Goal: Task Accomplishment & Management: Use online tool/utility

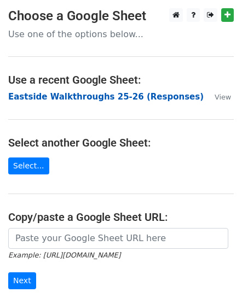
click at [77, 95] on strong "Eastside Walkthroughs 25-26 (Responses)" at bounding box center [105, 97] width 195 height 10
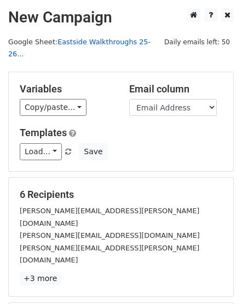
click at [108, 43] on link "Eastside Walkthroughs 25-26..." at bounding box center [79, 48] width 142 height 21
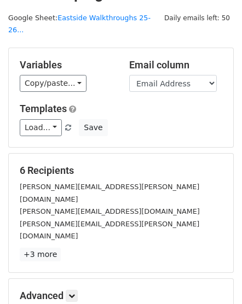
scroll to position [36, 0]
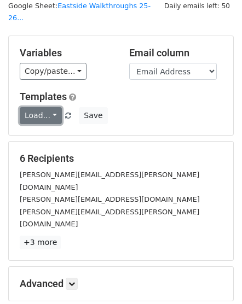
click at [47, 107] on link "Load..." at bounding box center [41, 115] width 42 height 17
click at [48, 107] on link "Load..." at bounding box center [41, 115] width 42 height 17
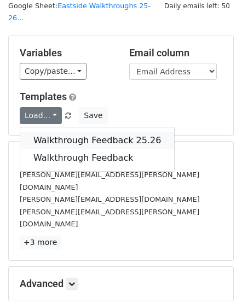
click at [56, 132] on link "Walkthrough Feedback 25.26" at bounding box center [97, 141] width 154 height 18
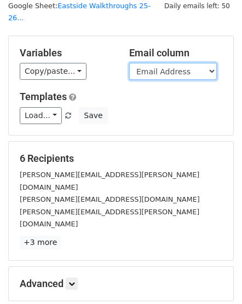
click at [203, 63] on select "Timestamp Email Address Email Grade Part of the Day Subject 2.1 Achieving Expec…" at bounding box center [173, 71] width 88 height 17
select select "Email"
click at [129, 63] on select "Timestamp Email Address Email Grade Part of the Day Subject 2.1 Achieving Expec…" at bounding box center [173, 71] width 88 height 17
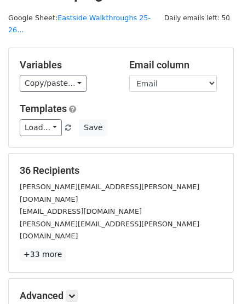
scroll to position [73, 0]
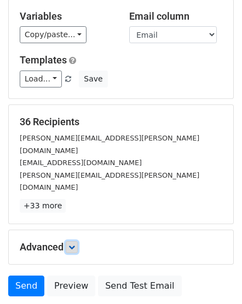
click at [74, 244] on icon at bounding box center [71, 247] width 7 height 7
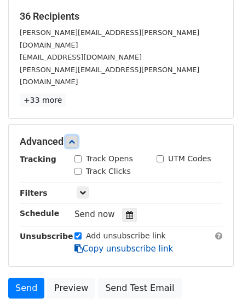
scroll to position [182, 0]
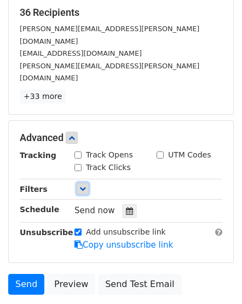
click at [84, 186] on icon at bounding box center [82, 189] width 7 height 7
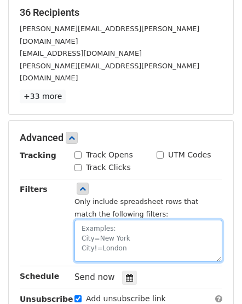
click at [88, 220] on textarea at bounding box center [148, 241] width 148 height 42
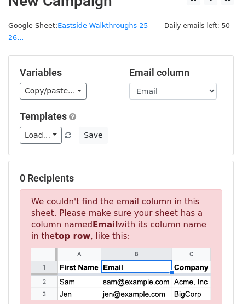
scroll to position [0, 0]
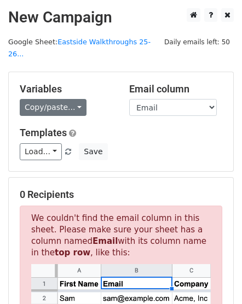
type textarea "Email [EMAIL_ADDRESS][PERSON_NAME][PERSON_NAME][DOMAIN_NAME], Merge Status=No"
click at [71, 99] on link "Copy/paste..." at bounding box center [53, 107] width 67 height 17
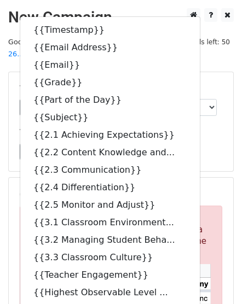
click at [203, 143] on div "Load... Walkthrough Feedback 25.26 Walkthrough Feedback Save" at bounding box center [120, 151] width 219 height 17
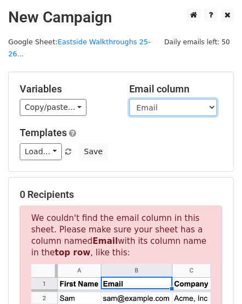
click at [187, 99] on select "Timestamp Email Address Email Grade Part of the Day Subject 2.1 Achieving Expec…" at bounding box center [173, 107] width 88 height 17
click at [129, 99] on select "Timestamp Email Address Email Grade Part of the Day Subject 2.1 Achieving Expec…" at bounding box center [173, 107] width 88 height 17
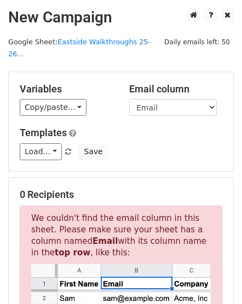
click at [149, 143] on div "Load... Walkthrough Feedback 25.26 Walkthrough Feedback Save" at bounding box center [120, 151] width 219 height 17
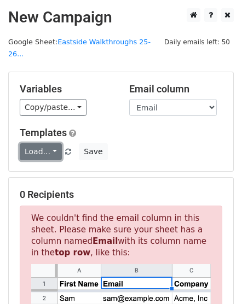
click at [53, 143] on link "Load..." at bounding box center [41, 151] width 42 height 17
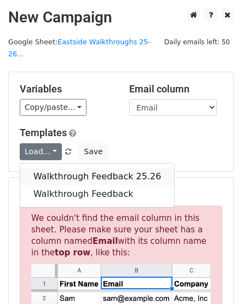
click at [61, 168] on link "Walkthrough Feedback 25.26" at bounding box center [97, 177] width 154 height 18
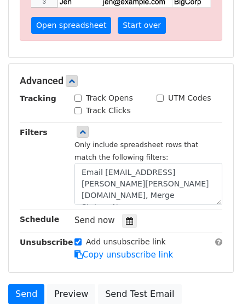
scroll to position [329, 0]
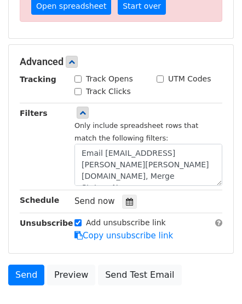
click at [79, 76] on input "Track Opens" at bounding box center [77, 79] width 7 height 7
click at [78, 76] on input "Track Opens" at bounding box center [77, 79] width 7 height 7
checkbox input "true"
click at [78, 88] on input "Track Clicks" at bounding box center [77, 91] width 7 height 7
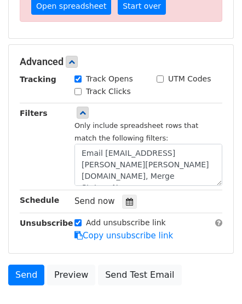
checkbox input "true"
click at [159, 76] on input "UTM Codes" at bounding box center [160, 79] width 7 height 7
checkbox input "true"
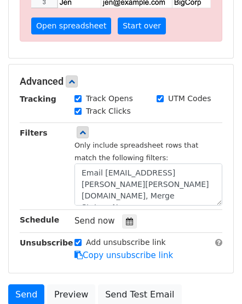
scroll to position [292, 0]
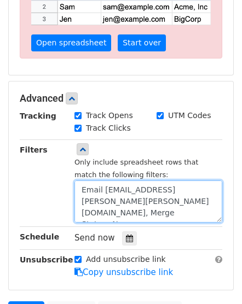
click at [87, 197] on textarea "Email [EMAIL_ADDRESS][PERSON_NAME][PERSON_NAME][DOMAIN_NAME], Merge Status=No" at bounding box center [148, 202] width 148 height 42
drag, startPoint x: 147, startPoint y: 197, endPoint x: 84, endPoint y: 195, distance: 62.4
click at [84, 195] on textarea "Email [EMAIL_ADDRESS][PERSON_NAME][PERSON_NAME] Status=No" at bounding box center [148, 202] width 148 height 42
click at [152, 197] on textarea "Email [EMAIL_ADDRESS][PERSON_NAME][PERSON_NAME] Status=No" at bounding box center [148, 202] width 148 height 42
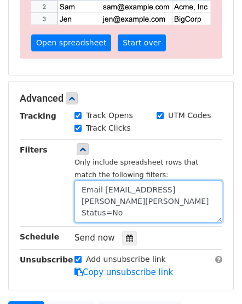
click at [152, 197] on textarea "Email [EMAIL_ADDRESS][PERSON_NAME][PERSON_NAME] Status=No" at bounding box center [148, 202] width 148 height 42
click at [148, 197] on textarea "Email [EMAIL_ADDRESS][PERSON_NAME][PERSON_NAME] Status=No" at bounding box center [148, 202] width 148 height 42
click at [143, 198] on textarea "Email [EMAIL_ADDRESS][PERSON_NAME][PERSON_NAME] Status=No" at bounding box center [148, 202] width 148 height 42
click at [137, 197] on textarea "Email [EMAIL_ADDRESS][PERSON_NAME][PERSON_NAME] Status=No" at bounding box center [148, 202] width 148 height 42
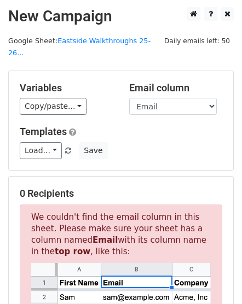
scroll to position [0, 0]
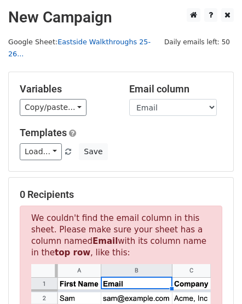
click at [103, 42] on link "Eastside Walkthroughs 25-26..." at bounding box center [79, 48] width 142 height 21
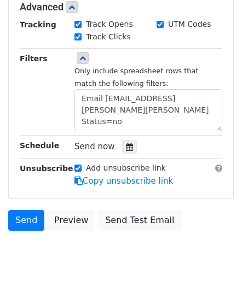
scroll to position [387, 0]
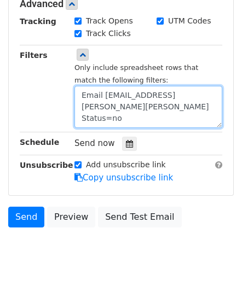
click at [153, 106] on textarea "Email [EMAIL_ADDRESS][PERSON_NAME][PERSON_NAME] Status=no" at bounding box center [148, 107] width 148 height 42
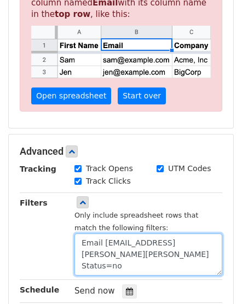
scroll to position [277, 0]
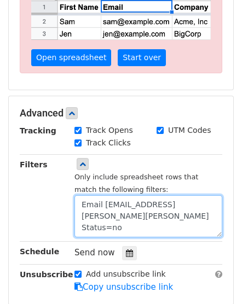
click at [136, 214] on textarea "Email [EMAIL_ADDRESS][PERSON_NAME][PERSON_NAME] Status=no" at bounding box center [148, 216] width 148 height 42
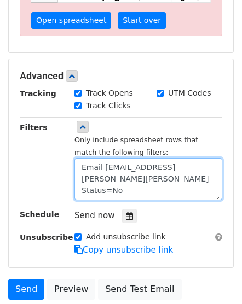
scroll to position [329, 0]
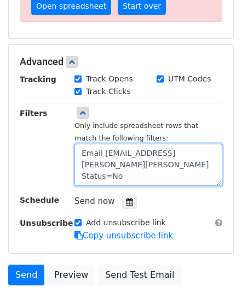
drag, startPoint x: 82, startPoint y: 151, endPoint x: 116, endPoint y: 174, distance: 41.0
click at [82, 152] on textarea "Email [EMAIL_ADDRESS][PERSON_NAME][PERSON_NAME] Status=No" at bounding box center [148, 165] width 148 height 42
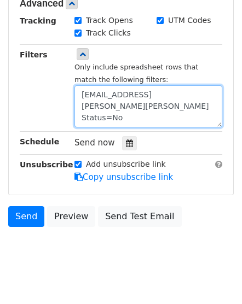
type textarea "Email [EMAIL_ADDRESS][PERSON_NAME][PERSON_NAME] Status=No"
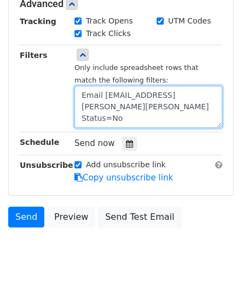
scroll to position [387, 0]
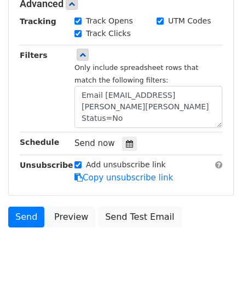
click at [48, 163] on div "Unsubscribe" at bounding box center [38, 171] width 55 height 25
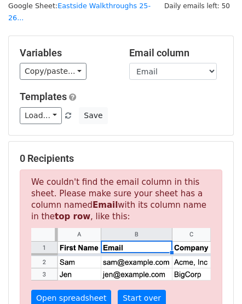
scroll to position [0, 0]
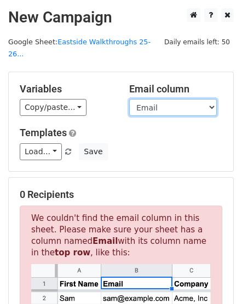
click at [182, 99] on select "Timestamp Email Address Email Grade Part of the Day Subject 2.1 Achieving Expec…" at bounding box center [173, 107] width 88 height 17
click at [129, 99] on select "Timestamp Email Address Email Grade Part of the Day Subject 2.1 Achieving Expec…" at bounding box center [173, 107] width 88 height 17
click at [172, 99] on select "Timestamp Email Address Email Grade Part of the Day Subject 2.1 Achieving Expec…" at bounding box center [173, 107] width 88 height 17
select select "Email"
click at [129, 99] on select "Timestamp Email Address Email Grade Part of the Day Subject 2.1 Achieving Expec…" at bounding box center [173, 107] width 88 height 17
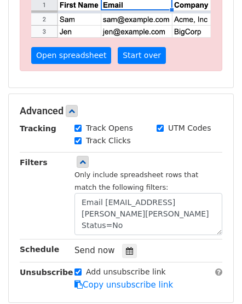
scroll to position [329, 0]
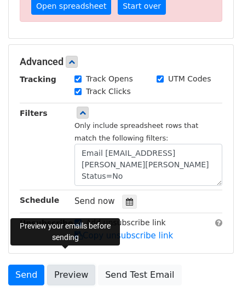
click at [59, 265] on link "Preview" at bounding box center [71, 275] width 48 height 21
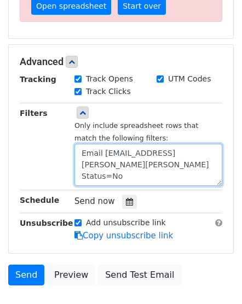
click at [112, 151] on textarea "Email [EMAIL_ADDRESS][PERSON_NAME][PERSON_NAME] Status=No" at bounding box center [148, 165] width 148 height 42
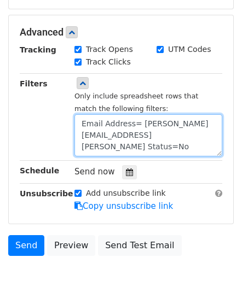
scroll to position [365, 0]
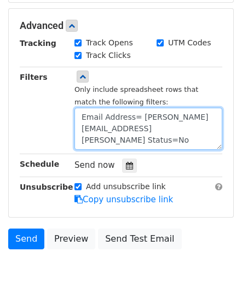
type textarea "Email [EMAIL_ADDRESS][PERSON_NAME][PERSON_NAME] Status=No"
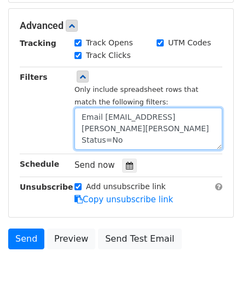
click at [149, 125] on textarea "Email [EMAIL_ADDRESS][PERSON_NAME][PERSON_NAME] Status=No" at bounding box center [148, 129] width 148 height 42
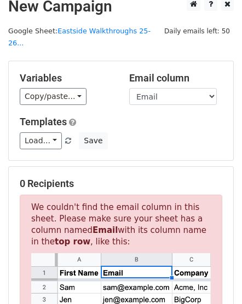
scroll to position [0, 0]
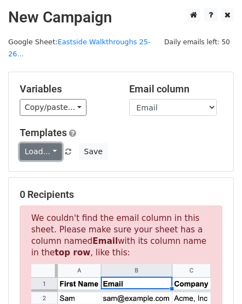
click at [48, 143] on link "Load..." at bounding box center [41, 151] width 42 height 17
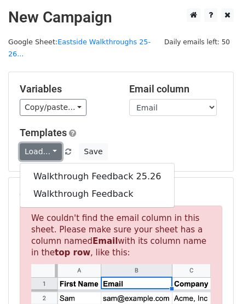
click at [48, 143] on link "Load..." at bounding box center [41, 151] width 42 height 17
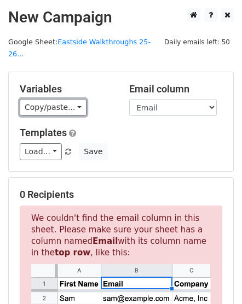
click at [53, 99] on link "Copy/paste..." at bounding box center [53, 107] width 67 height 17
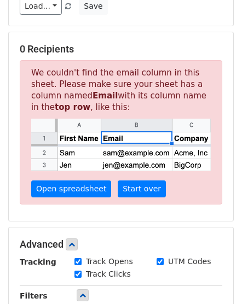
scroll to position [182, 0]
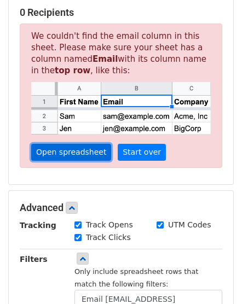
click at [84, 144] on link "Open spreadsheet" at bounding box center [71, 152] width 80 height 17
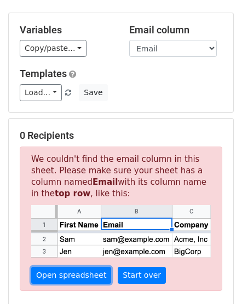
scroll to position [58, 0]
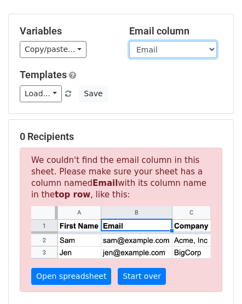
click at [162, 41] on select "Timestamp Email Address Email Grade Part of the Day Subject 2.1 Achieving Expec…" at bounding box center [173, 49] width 88 height 17
click at [129, 41] on select "Timestamp Email Address Email Grade Part of the Day Subject 2.1 Achieving Expec…" at bounding box center [173, 49] width 88 height 17
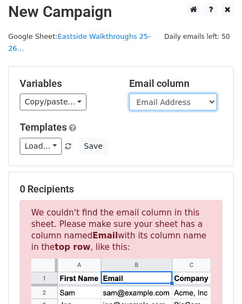
scroll to position [0, 0]
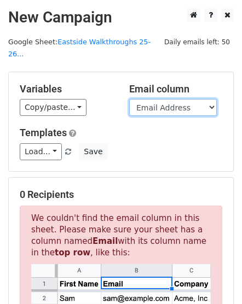
click at [150, 99] on select "Timestamp Email Address Email Grade Part of the Day Subject 2.1 Achieving Expec…" at bounding box center [173, 107] width 88 height 17
click at [166, 100] on select "Timestamp Email Address Email Grade Part of the Day Subject 2.1 Achieving Expec…" at bounding box center [173, 107] width 88 height 17
select select "Email"
click at [129, 99] on select "Timestamp Email Address Email Grade Part of the Day Subject 2.1 Achieving Expec…" at bounding box center [173, 107] width 88 height 17
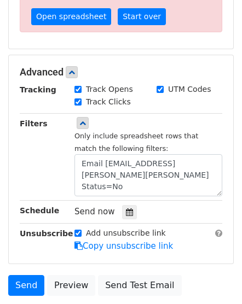
scroll to position [314, 0]
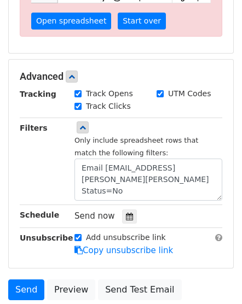
click at [156, 88] on div "UTM Codes" at bounding box center [189, 94] width 82 height 13
click at [159, 90] on input "UTM Codes" at bounding box center [160, 93] width 7 height 7
click at [161, 90] on input "UTM Codes" at bounding box center [160, 93] width 7 height 7
checkbox input "true"
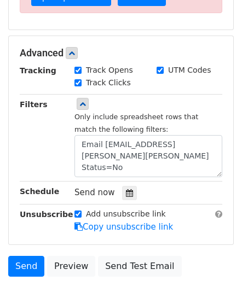
scroll to position [387, 0]
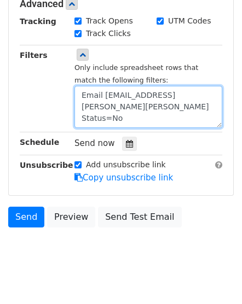
click at [142, 105] on textarea "Email [EMAIL_ADDRESS][PERSON_NAME][PERSON_NAME] Status=No" at bounding box center [148, 107] width 148 height 42
click at [81, 91] on textarea "Email [EMAIL_ADDRESS][PERSON_NAME][PERSON_NAME] Status=No" at bounding box center [148, 107] width 148 height 42
click at [147, 104] on textarea "Email [EMAIL_ADDRESS][PERSON_NAME][PERSON_NAME] Status=No" at bounding box center [148, 107] width 148 height 42
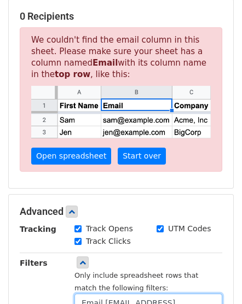
scroll to position [168, 0]
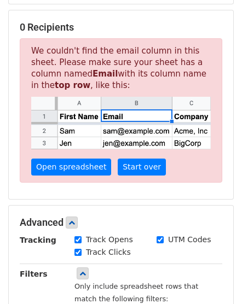
click at [48, 240] on div "Tracking" at bounding box center [38, 247] width 55 height 26
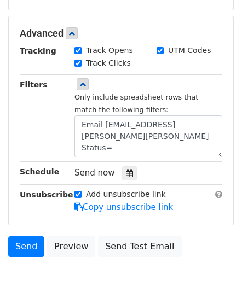
scroll to position [387, 0]
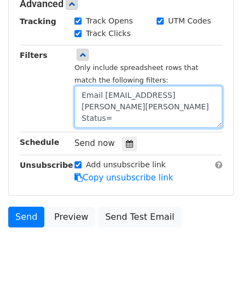
click at [138, 105] on textarea "Email [EMAIL_ADDRESS][PERSON_NAME][PERSON_NAME] Status=" at bounding box center [148, 107] width 148 height 42
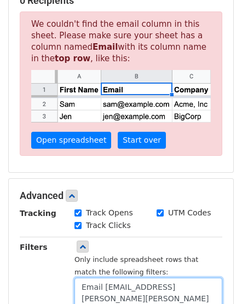
scroll to position [277, 0]
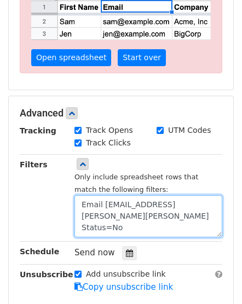
type textarea "Email [EMAIL_ADDRESS][PERSON_NAME][PERSON_NAME] Status=No"
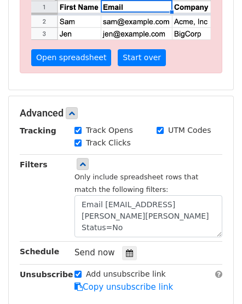
click at [60, 209] on div "Filters" at bounding box center [38, 198] width 55 height 79
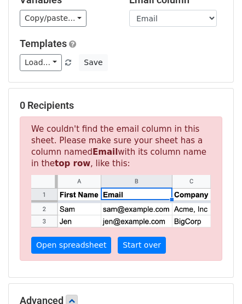
scroll to position [0, 0]
